Goal: Information Seeking & Learning: Learn about a topic

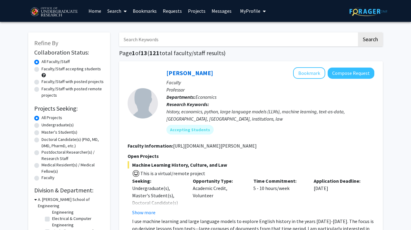
click at [41, 124] on label "Undergraduate(s)" at bounding box center [57, 125] width 32 height 6
click at [41, 124] on input "Undergraduate(s)" at bounding box center [43, 124] width 4 height 4
radio input "true"
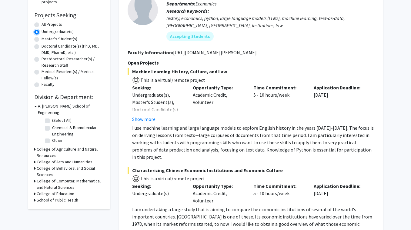
scroll to position [94, 0]
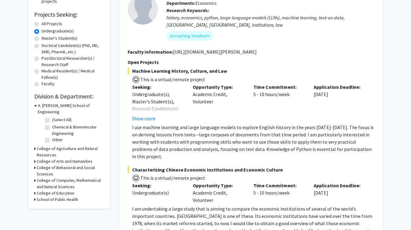
click at [34, 144] on div "Refine By Collaboration Status: Collaboration Status All Faculty/Staff Collabor…" at bounding box center [69, 74] width 82 height 270
click at [37, 145] on h3 "College of Agriculture and Natural Resources" at bounding box center [70, 151] width 67 height 13
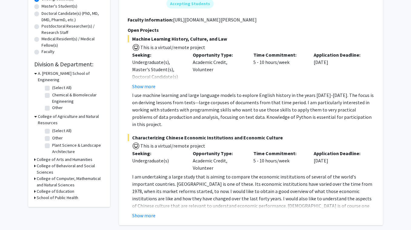
scroll to position [149, 0]
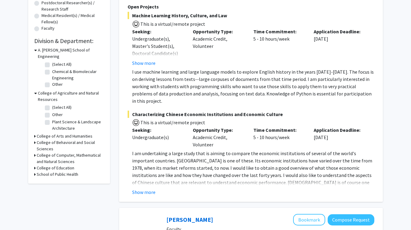
click at [42, 133] on h3 "College of Arts and Humanities" at bounding box center [65, 136] width 56 height 6
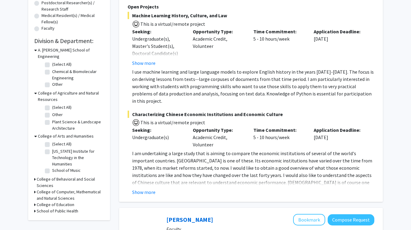
click at [48, 176] on h3 "College of Behavioral and Social Sciences" at bounding box center [70, 182] width 67 height 13
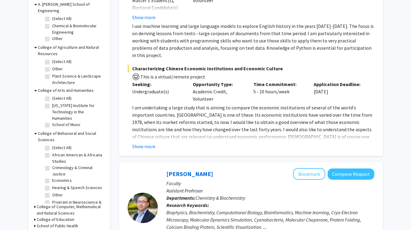
scroll to position [17, 0]
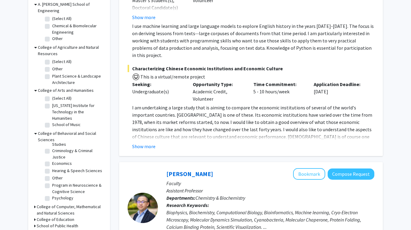
click at [52, 182] on label "Program in Neuroscience & Cognitive Science" at bounding box center [77, 188] width 50 height 13
click at [52, 182] on input "Program in Neuroscience & Cognitive Science" at bounding box center [54, 184] width 4 height 4
checkbox input "true"
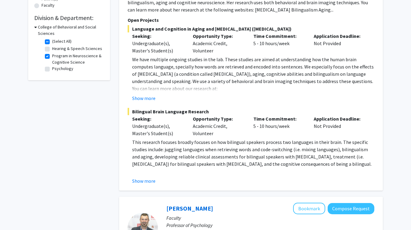
scroll to position [154, 0]
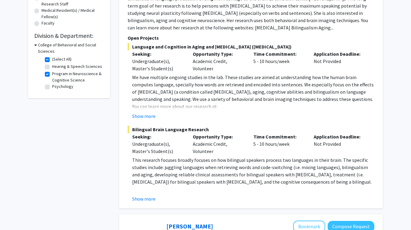
click at [52, 87] on label "Psychology" at bounding box center [62, 86] width 21 height 6
click at [52, 87] on input "Psychology" at bounding box center [54, 85] width 4 height 4
checkbox input "true"
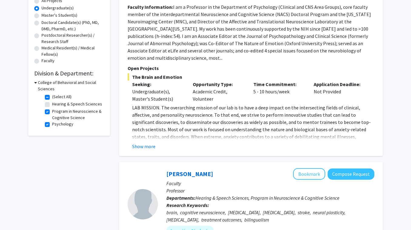
scroll to position [57, 0]
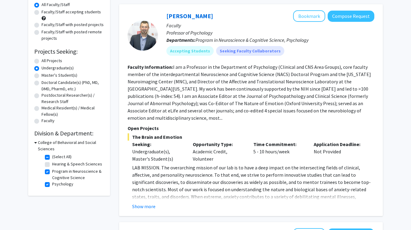
click at [63, 142] on h3 "College of Behavioral and Social Sciences" at bounding box center [71, 145] width 66 height 13
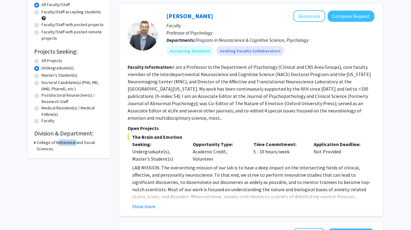
click at [63, 142] on h3 "College of Behavioral and Social Sciences" at bounding box center [70, 145] width 67 height 13
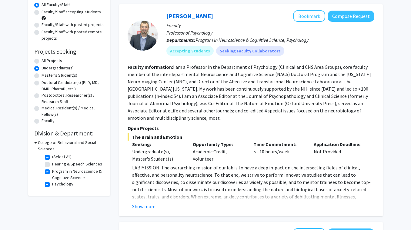
click at [52, 158] on label "(Select All)" at bounding box center [61, 156] width 19 height 6
click at [52, 157] on input "(Select All)" at bounding box center [54, 155] width 4 height 4
checkbox input "false"
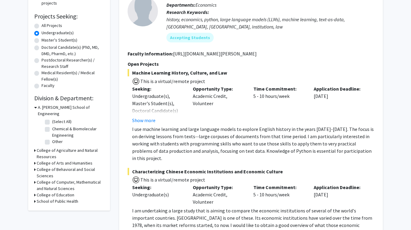
scroll to position [136, 0]
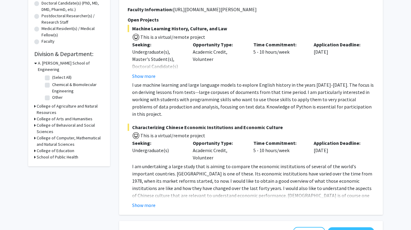
click at [64, 154] on h3 "School of Public Health" at bounding box center [57, 157] width 41 height 6
click at [56, 122] on h3 "College of Behavioral and Social Sciences" at bounding box center [70, 128] width 67 height 13
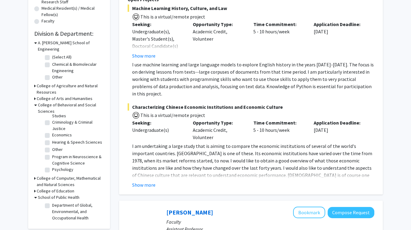
scroll to position [189, 0]
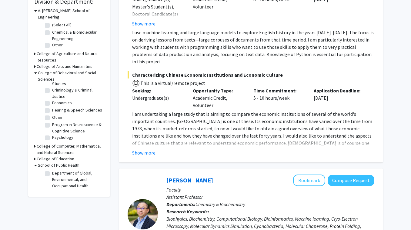
click at [65, 143] on h3 "College of Computer, Mathematical and Natural Sciences" at bounding box center [70, 149] width 67 height 13
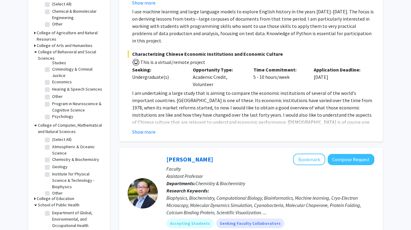
scroll to position [3, 0]
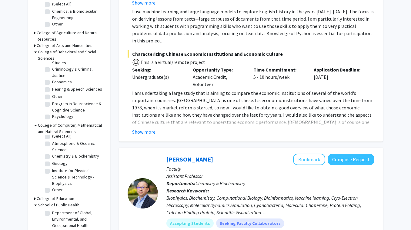
click at [61, 195] on h3 "College of Education" at bounding box center [56, 198] width 38 height 6
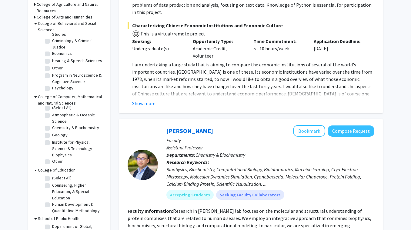
scroll to position [280, 0]
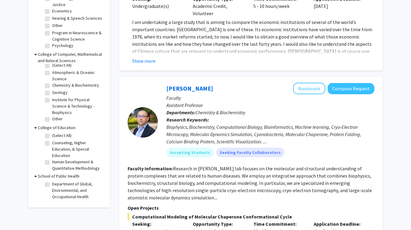
click at [49, 181] on fg-checkbox "Department of Global, Environmental, and Occupational Health Department of Glob…" at bounding box center [74, 190] width 58 height 19
click at [52, 181] on label "Department of Global, Environmental, and Occupational Health" at bounding box center [77, 190] width 50 height 19
click at [52, 181] on input "Department of Global, Environmental, and Occupational Health" at bounding box center [54, 183] width 4 height 4
checkbox input "true"
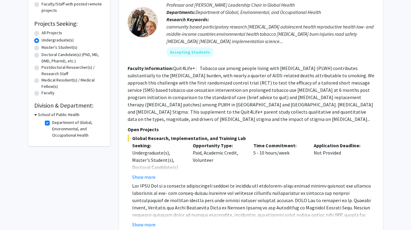
scroll to position [103, 0]
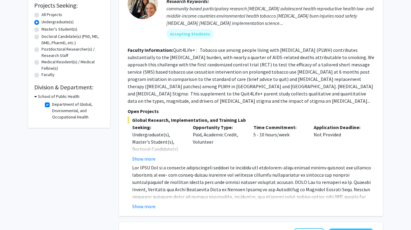
drag, startPoint x: 198, startPoint y: 153, endPoint x: 204, endPoint y: 179, distance: 26.1
click at [204, 179] on div "Global Research, Implementation, and Training Lab Seeking: Undergraduate(s), Ma…" at bounding box center [250, 163] width 246 height 94
click at [204, 179] on span at bounding box center [252, 207] width 240 height 86
click at [150, 203] on button "Show more" at bounding box center [143, 206] width 23 height 7
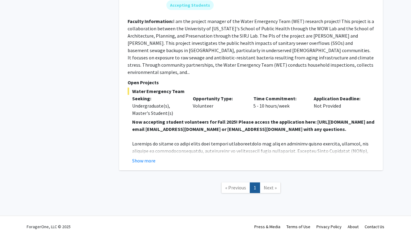
scroll to position [400, 0]
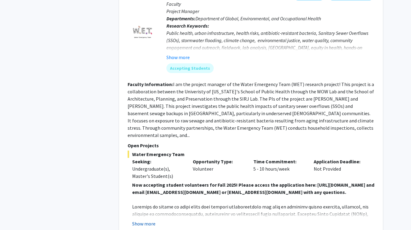
click at [142, 220] on button "Show more" at bounding box center [143, 223] width 23 height 7
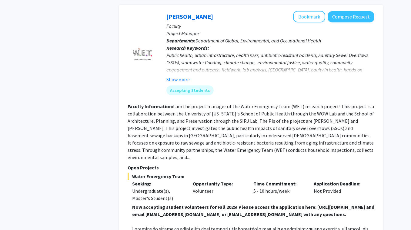
scroll to position [330, 0]
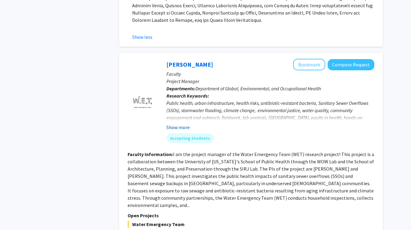
click at [175, 124] on button "Show more" at bounding box center [177, 127] width 23 height 7
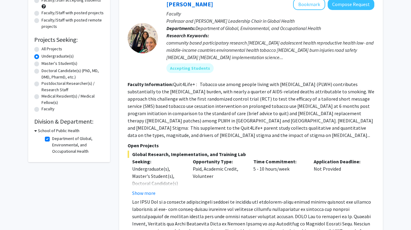
scroll to position [0, 0]
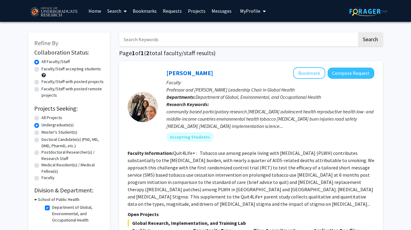
click at [52, 208] on label "Department of Global, Environmental, and Occupational Health" at bounding box center [77, 213] width 50 height 19
click at [52, 208] on input "Department of Global, Environmental, and Occupational Health" at bounding box center [54, 206] width 4 height 4
checkbox input "false"
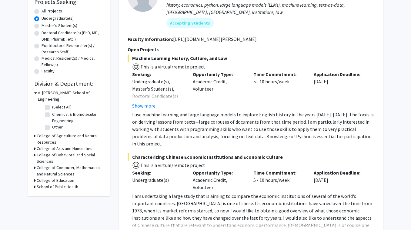
scroll to position [113, 0]
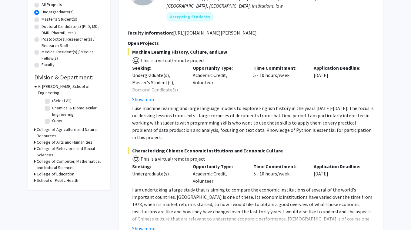
click at [58, 171] on h3 "College of Education" at bounding box center [56, 174] width 38 height 6
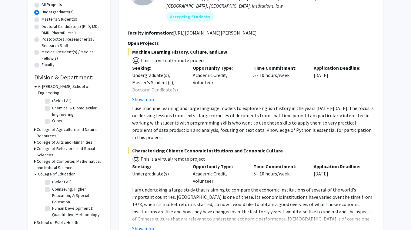
click at [61, 158] on h3 "College of Computer, Mathematical and Natural Sciences" at bounding box center [70, 164] width 67 height 13
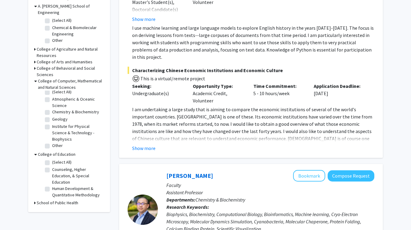
scroll to position [192, 0]
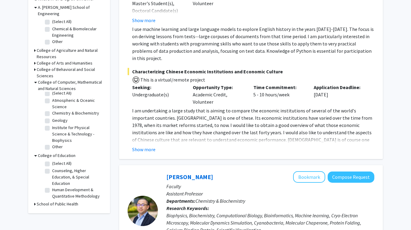
click at [52, 110] on label "Chemistry & Biochemistry" at bounding box center [75, 113] width 47 height 6
click at [52, 110] on input "Chemistry & Biochemistry" at bounding box center [54, 112] width 4 height 4
checkbox input "true"
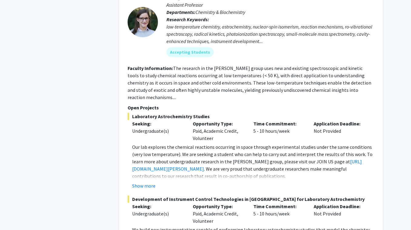
scroll to position [473, 0]
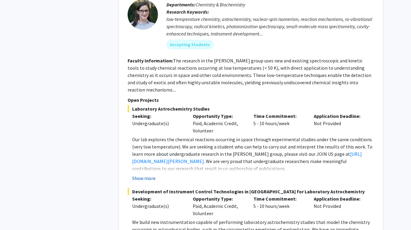
click at [140, 174] on button "Show more" at bounding box center [143, 177] width 23 height 7
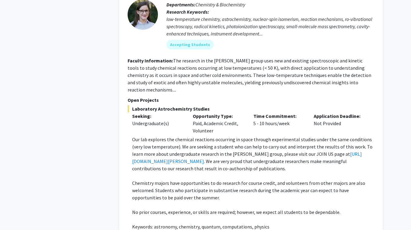
drag, startPoint x: 259, startPoint y: 124, endPoint x: 274, endPoint y: 166, distance: 44.3
click at [274, 166] on div "Laboratory Astrochemistry Studies Seeking: Undergraduate(s) Opportunity Type: P…" at bounding box center [250, 179] width 246 height 149
click at [274, 172] on p at bounding box center [253, 175] width 242 height 7
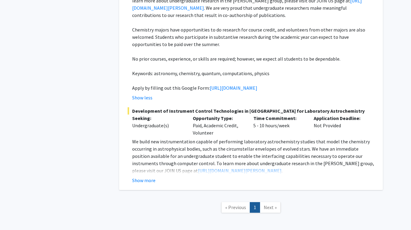
scroll to position [628, 0]
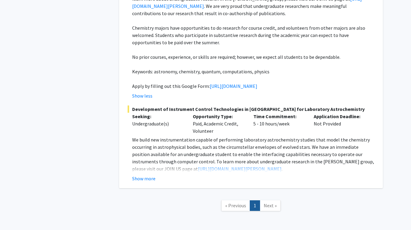
checkbox input "false"
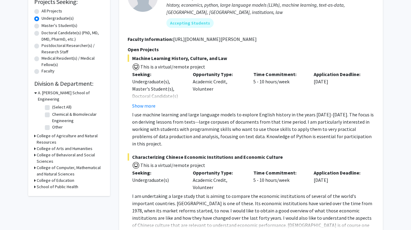
scroll to position [108, 0]
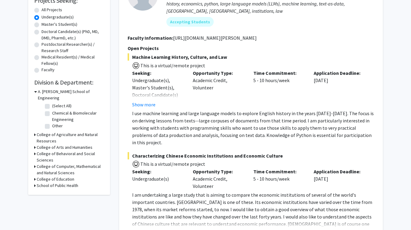
click at [53, 131] on h3 "College of Agriculture and Natural Resources" at bounding box center [70, 137] width 67 height 13
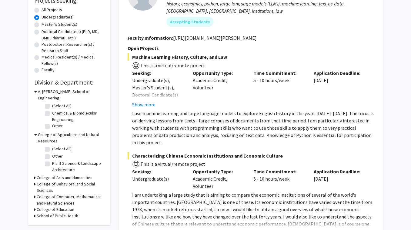
click at [48, 174] on h3 "College of Arts and Humanities" at bounding box center [65, 177] width 56 height 6
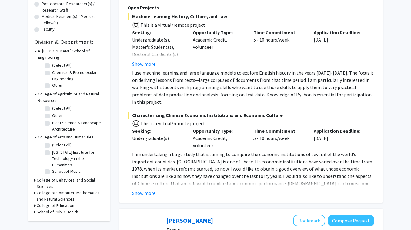
scroll to position [156, 0]
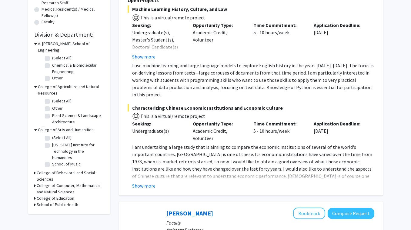
click at [69, 170] on h3 "College of Behavioral and Social Sciences" at bounding box center [70, 176] width 67 height 13
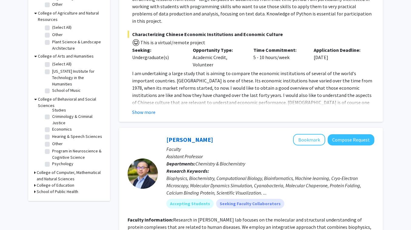
scroll to position [240, 0]
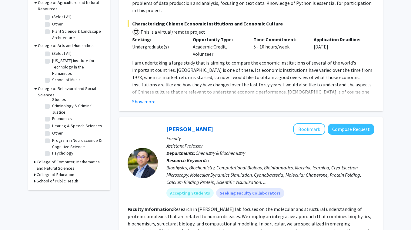
click at [68, 159] on h3 "College of Computer, Mathematical and Natural Sciences" at bounding box center [70, 165] width 67 height 13
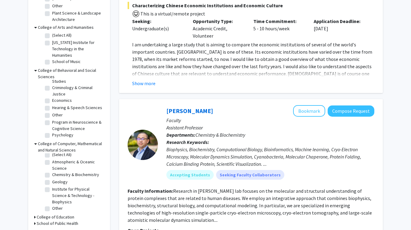
scroll to position [286, 0]
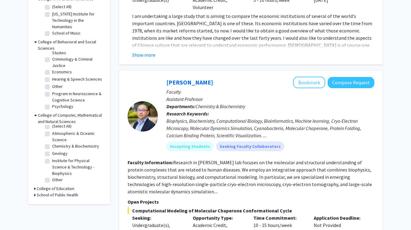
click at [60, 185] on h3 "College of Education" at bounding box center [56, 188] width 38 height 6
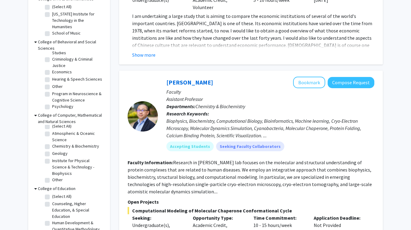
scroll to position [339, 0]
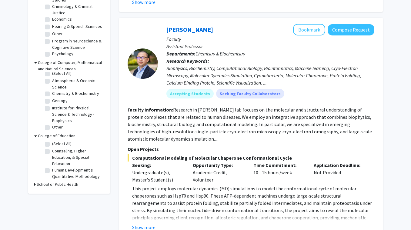
click at [67, 181] on h3 "School of Public Health" at bounding box center [57, 184] width 41 height 6
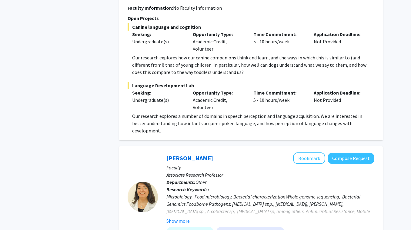
scroll to position [1498, 0]
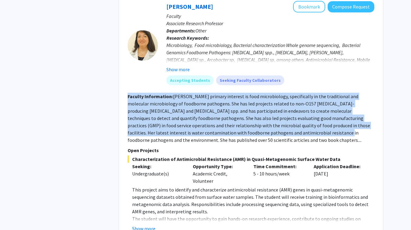
drag, startPoint x: 274, startPoint y: 70, endPoint x: 269, endPoint y: 113, distance: 43.0
click at [269, 113] on fg-search-faculty "[PERSON_NAME] Bookmark Compose Request Faculty Associate Research Professor Dep…" at bounding box center [250, 158] width 246 height 314
click at [269, 113] on fg-read-more "[PERSON_NAME] primary interest is food microbiology, specifically in the tradit…" at bounding box center [248, 118] width 242 height 50
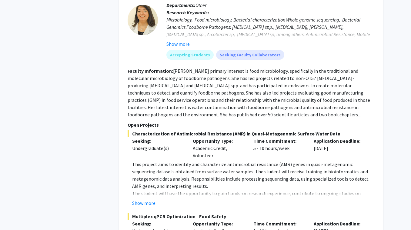
scroll to position [1549, 0]
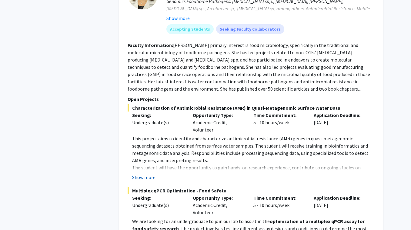
click at [151, 173] on button "Show more" at bounding box center [143, 176] width 23 height 7
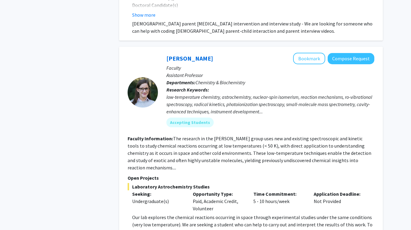
scroll to position [2872, 0]
